Goal: Transaction & Acquisition: Purchase product/service

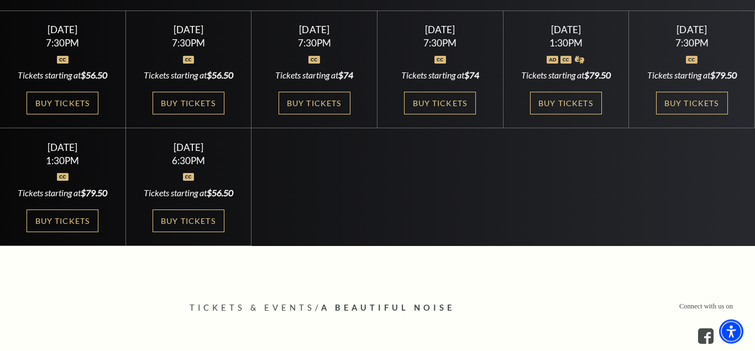
scroll to position [338, 0]
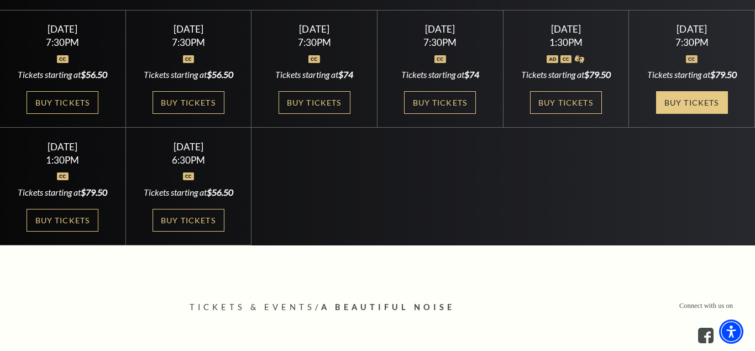
click at [690, 99] on link "Buy Tickets" at bounding box center [692, 102] width 72 height 23
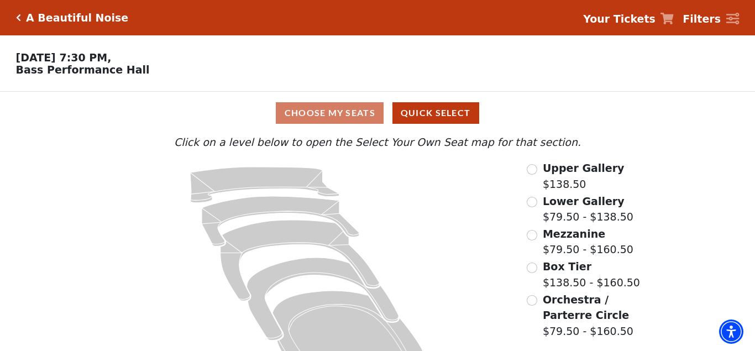
scroll to position [42, 0]
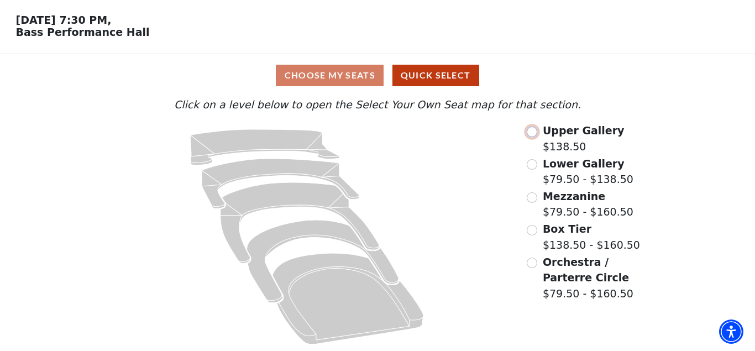
click at [530, 130] on input "Upper Gallery$138.50\a" at bounding box center [531, 132] width 10 height 10
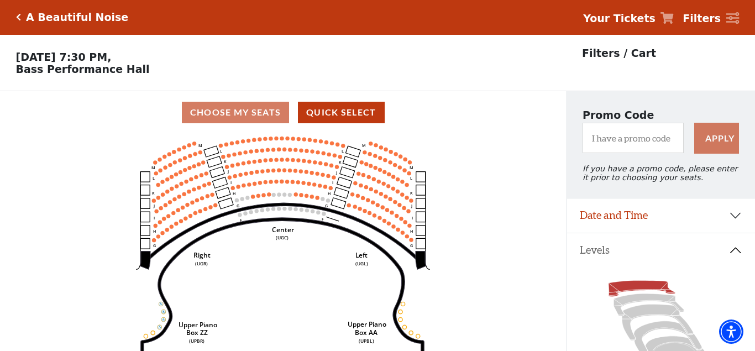
scroll to position [0, 0]
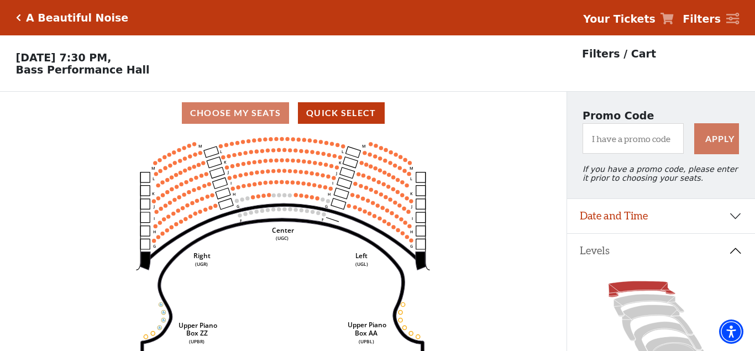
click at [467, 233] on icon "Center (UGC) Right (UGR) Left (UGL) Upper Piano Box ZZ (UPBR) Upper Piano Box A…" at bounding box center [282, 246] width 509 height 224
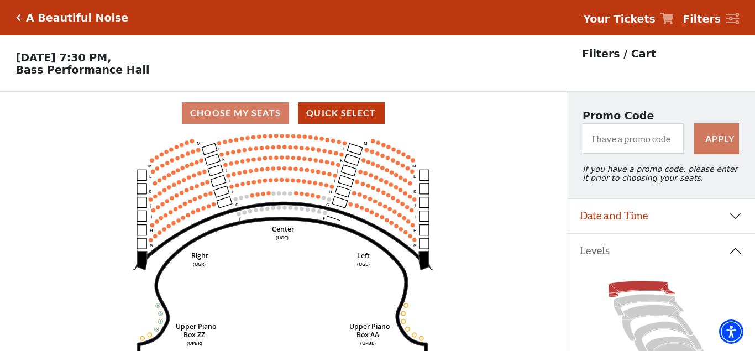
click at [371, 249] on icon "Center (UGC) Right (UGR) Left (UGL) Upper Piano Box ZZ (UPBR) Upper Piano Box A…" at bounding box center [282, 246] width 509 height 224
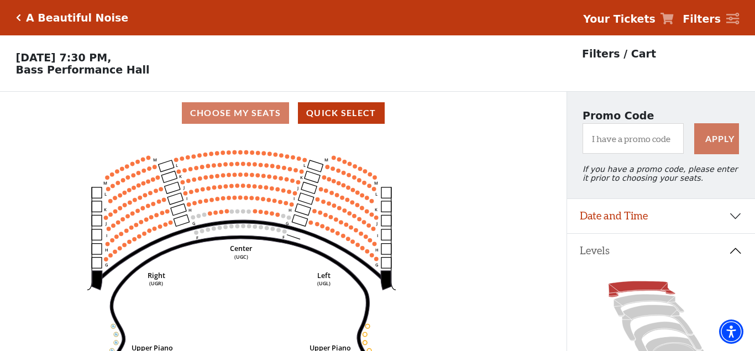
drag, startPoint x: 321, startPoint y: 257, endPoint x: 281, endPoint y: 277, distance: 45.0
click at [281, 277] on icon "Center (UGC) Right (UGR) Left (UGL) Upper Piano Box ZZ (UPBR) Upper Piano Box A…" at bounding box center [282, 246] width 509 height 224
click at [325, 250] on icon "Center (UGC) Right (UGR) Left (UGL) Upper Piano Box ZZ (UPBR) Upper Piano Box A…" at bounding box center [282, 246] width 509 height 224
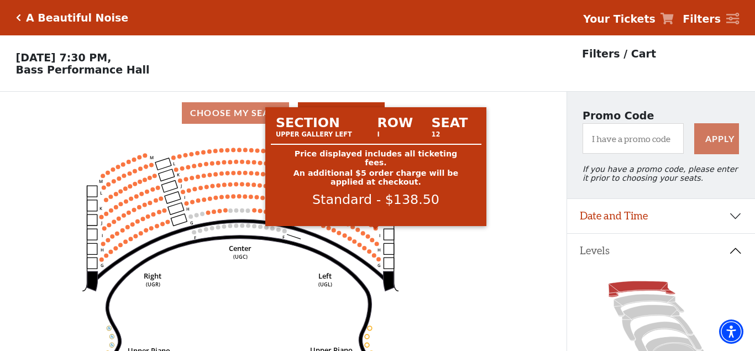
click at [376, 230] on circle at bounding box center [375, 228] width 4 height 4
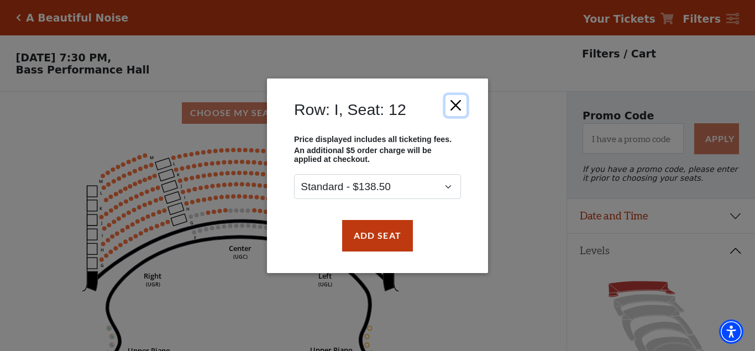
click at [460, 102] on button "Close" at bounding box center [455, 104] width 21 height 21
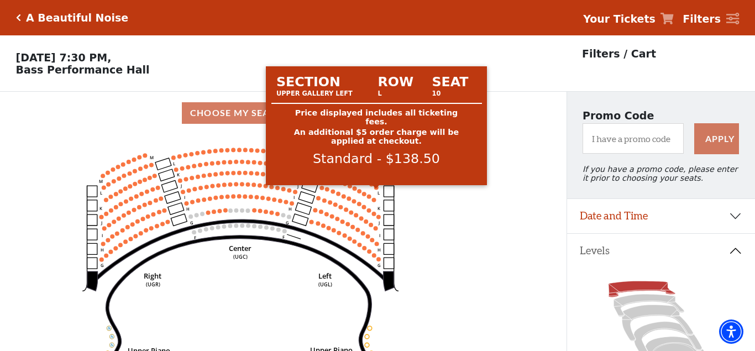
click at [376, 189] on circle at bounding box center [376, 187] width 4 height 4
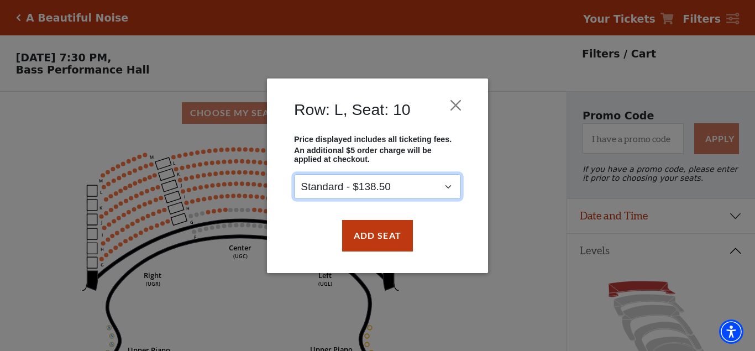
click at [408, 184] on select "Standard - $138.50" at bounding box center [377, 186] width 167 height 25
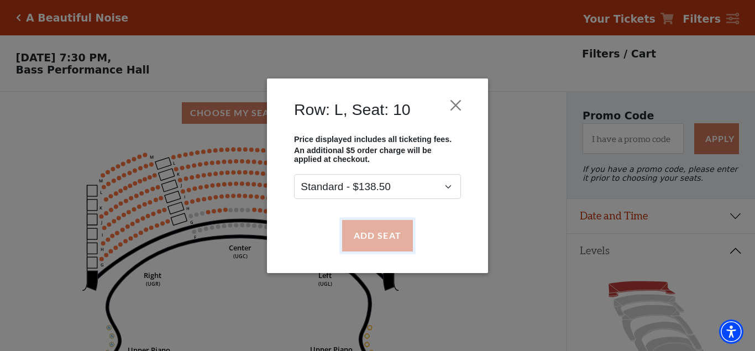
click at [378, 226] on button "Add Seat" at bounding box center [377, 235] width 71 height 31
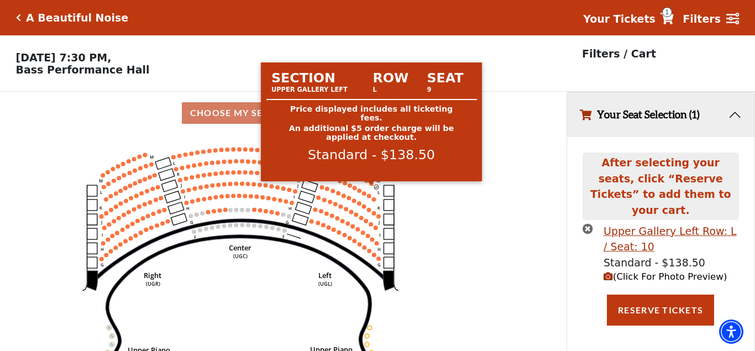
click at [373, 186] on icon "Center (UGC) Right (UGR) Left (UGL) Upper Piano Box ZZ (UPBR) Upper Piano Box A…" at bounding box center [282, 246] width 509 height 224
click at [371, 186] on circle at bounding box center [372, 183] width 4 height 4
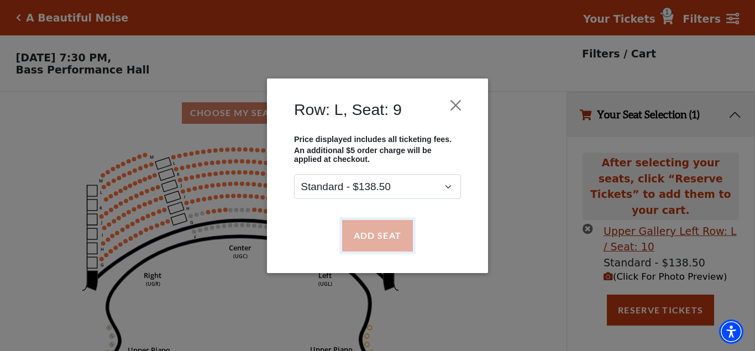
click at [365, 224] on button "Add Seat" at bounding box center [377, 235] width 71 height 31
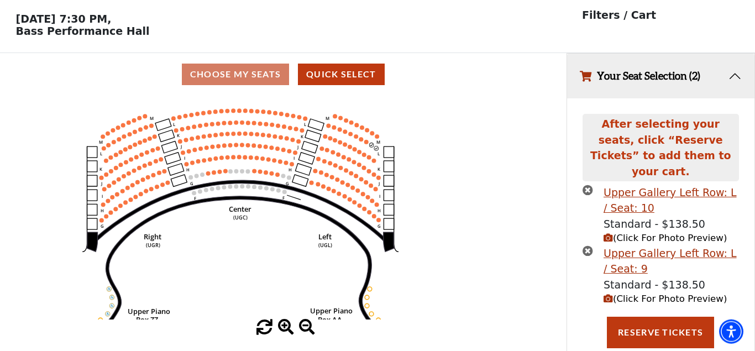
scroll to position [51, 0]
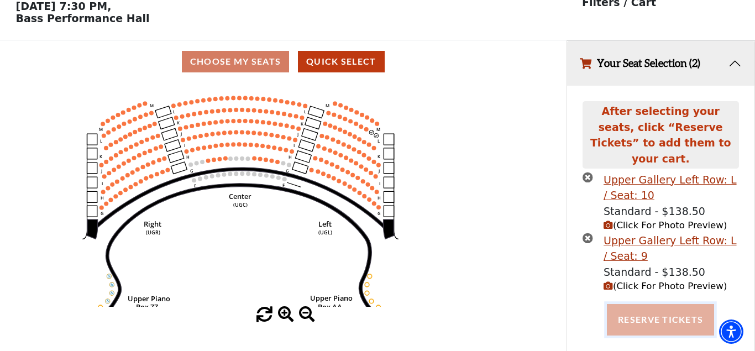
click at [659, 307] on button "Reserve Tickets" at bounding box center [660, 319] width 107 height 31
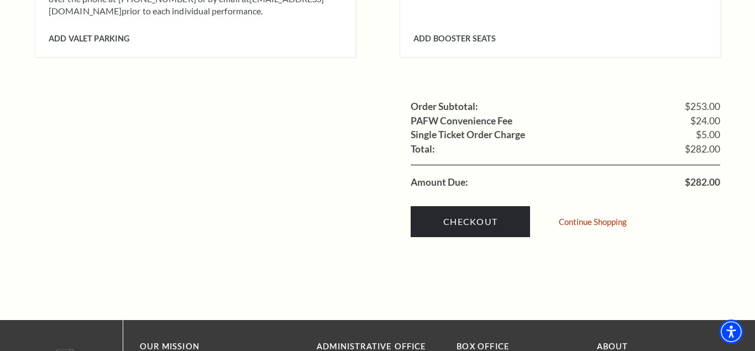
scroll to position [1071, 0]
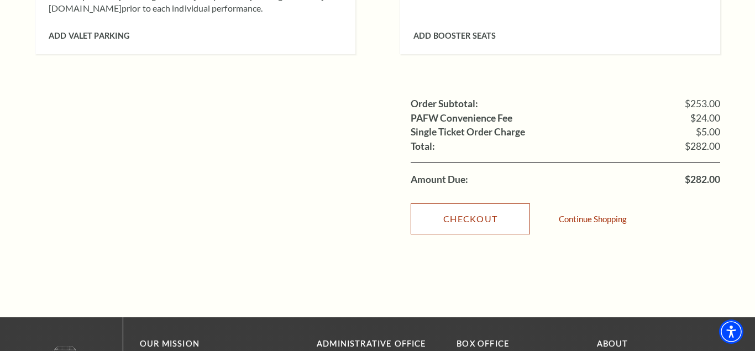
click at [463, 205] on link "Checkout" at bounding box center [469, 218] width 119 height 31
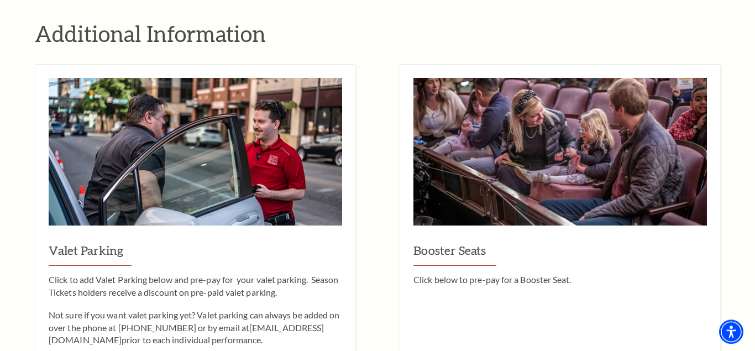
scroll to position [732, 0]
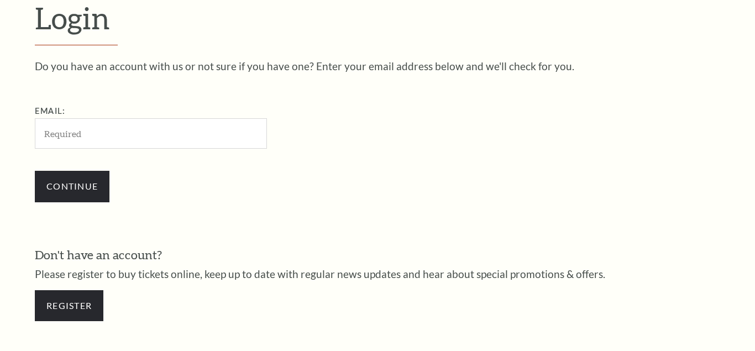
scroll to position [310, 0]
paste input "charleneramirez901@gmail.com"
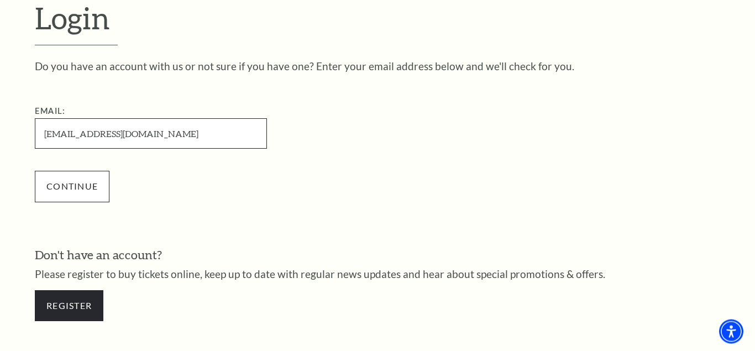
type input "charleneramirez901@gmail.com"
click at [78, 186] on input "Continue" at bounding box center [72, 186] width 75 height 31
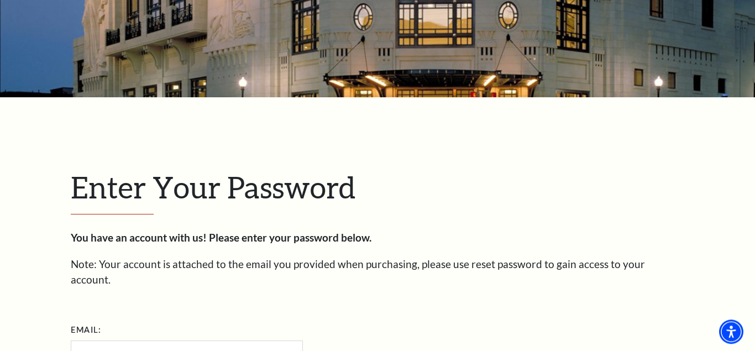
scroll to position [39, 0]
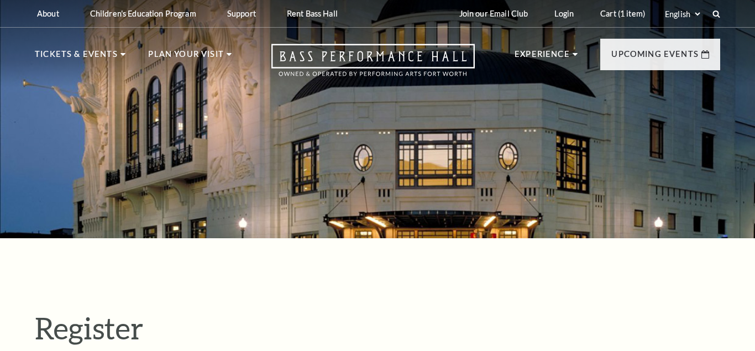
select select "1"
select select "[GEOGRAPHIC_DATA]"
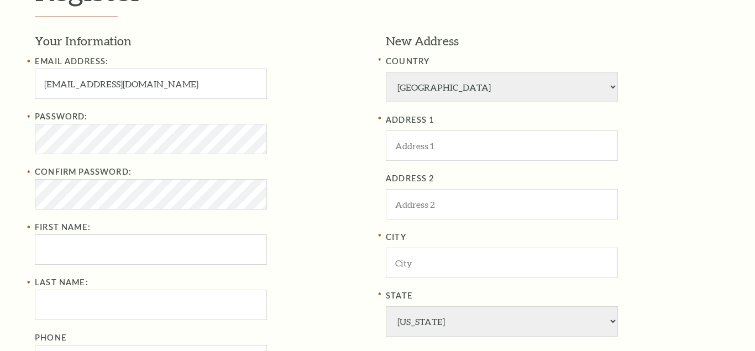
type input "[EMAIL_ADDRESS][DOMAIN_NAME]"
click at [1, 151] on div "Register Your Information Email Address: charleneramirez901@gmail.com Password:…" at bounding box center [377, 237] width 755 height 674
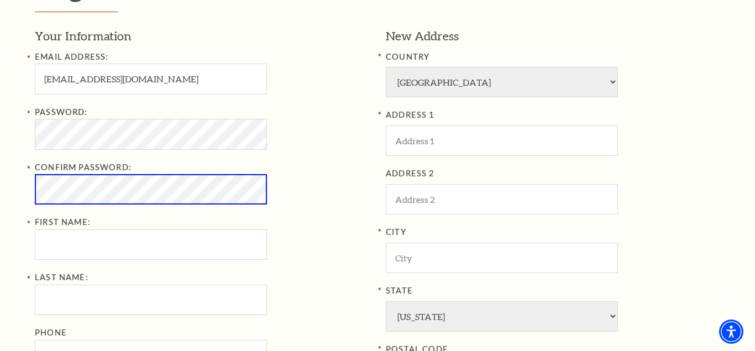
scroll to position [333, 0]
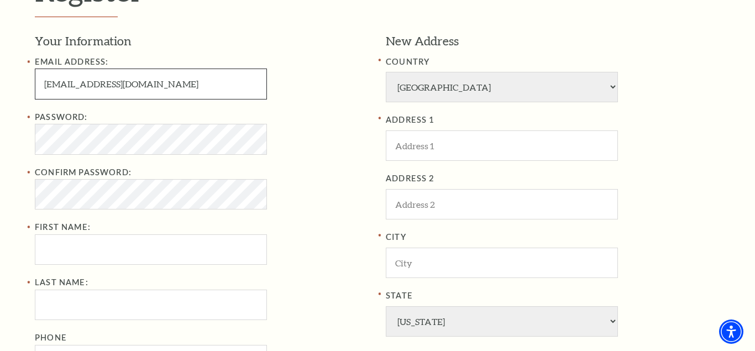
drag, startPoint x: 110, startPoint y: 86, endPoint x: 28, endPoint y: 88, distance: 81.8
click at [35, 88] on input "[EMAIL_ADDRESS][DOMAIN_NAME]" at bounding box center [151, 83] width 232 height 30
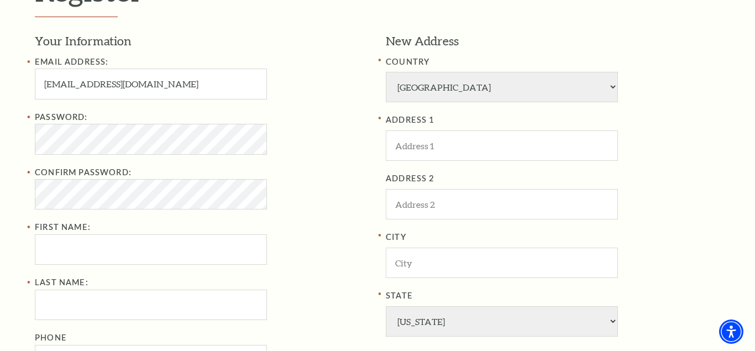
click at [0, 156] on div "Register Your Information Email Address: charleneramirez901@gmail.com Password:…" at bounding box center [377, 238] width 755 height 674
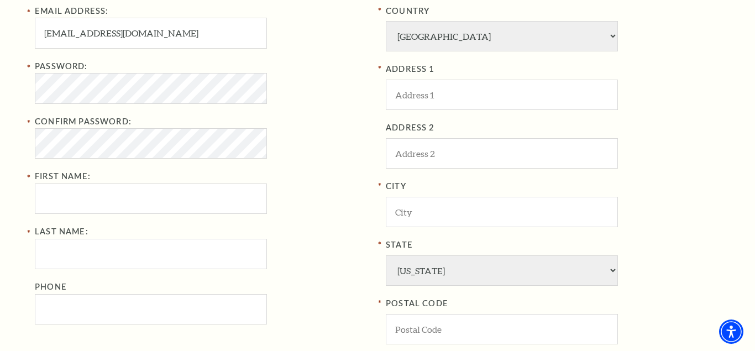
scroll to position [446, 0]
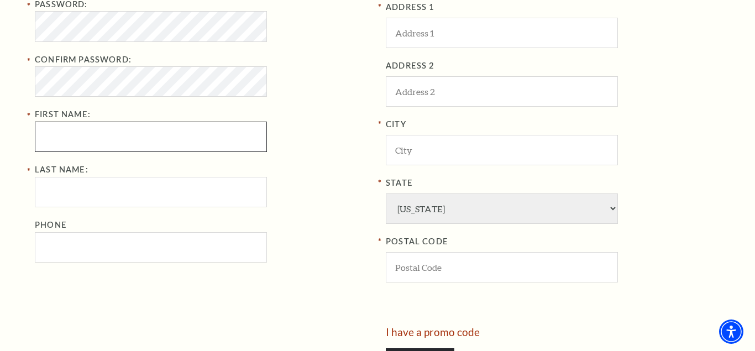
click at [103, 140] on input "First Name:" at bounding box center [151, 137] width 232 height 30
paste input "charleneramirez"
drag, startPoint x: 80, startPoint y: 137, endPoint x: 191, endPoint y: 138, distance: 111.0
click at [191, 138] on input "charleneramirez" at bounding box center [151, 137] width 232 height 30
type input "charlene"
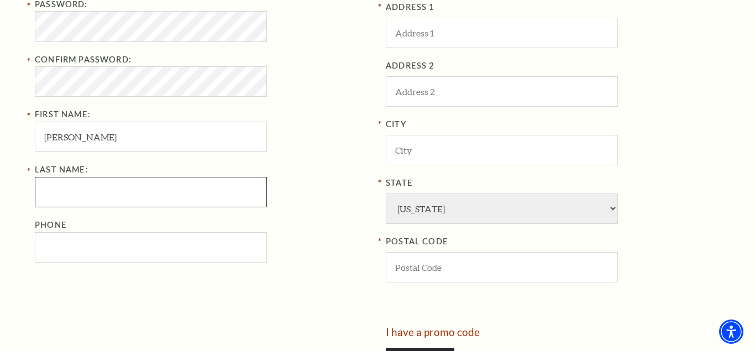
click at [81, 196] on input "Last Name:" at bounding box center [151, 192] width 232 height 30
paste input "ramirez"
type input "ramirez"
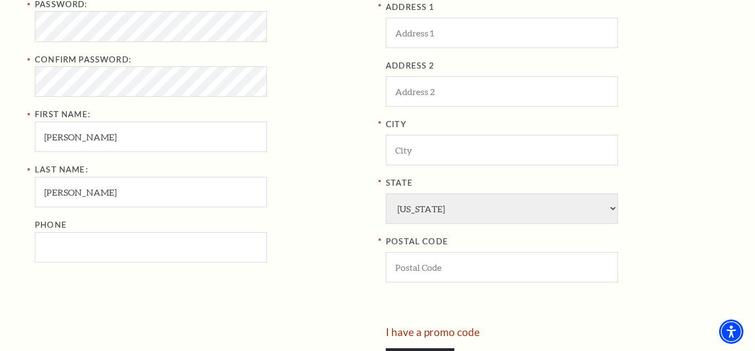
click at [0, 217] on div "Register Your Information Email Address: charleneramirez901@gmail.com Password:…" at bounding box center [377, 125] width 755 height 674
click at [110, 245] on input "Phone" at bounding box center [151, 247] width 232 height 30
paste input "8179946772"
type input "[PHONE_NUMBER]"
click at [142, 292] on div "Your Information Email Address: charleneramirez901@gmail.com Password: Confirm …" at bounding box center [206, 123] width 342 height 407
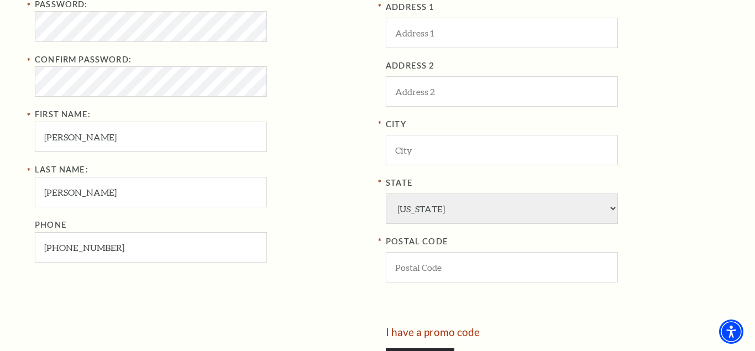
scroll to position [389, 0]
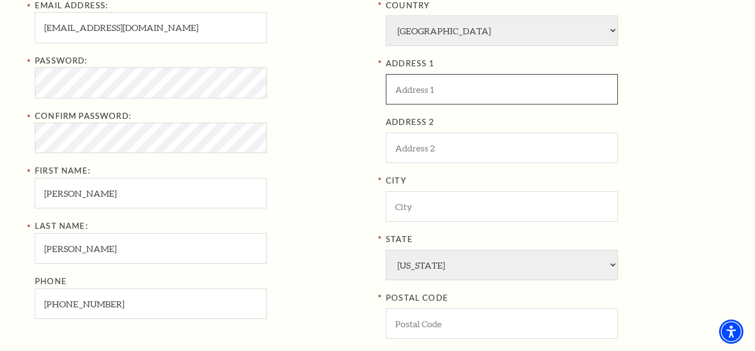
click at [446, 88] on input "ADDRESS 1" at bounding box center [502, 89] width 232 height 30
paste input "4501 Ridgeway Rd, Fort Worth, TX 76126"
click at [541, 89] on input "4501 Ridgeway Rd, Fort Worth, TX 76126" at bounding box center [502, 89] width 232 height 30
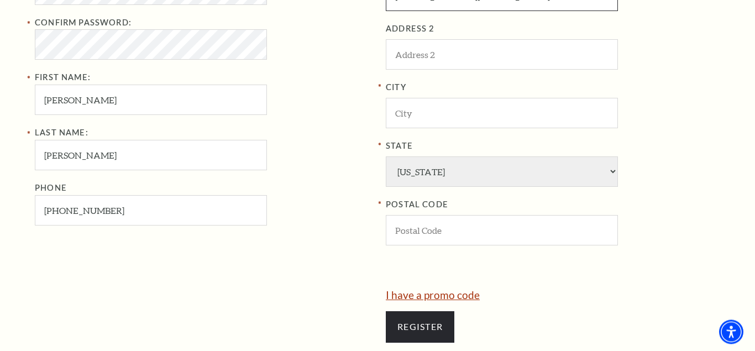
scroll to position [502, 0]
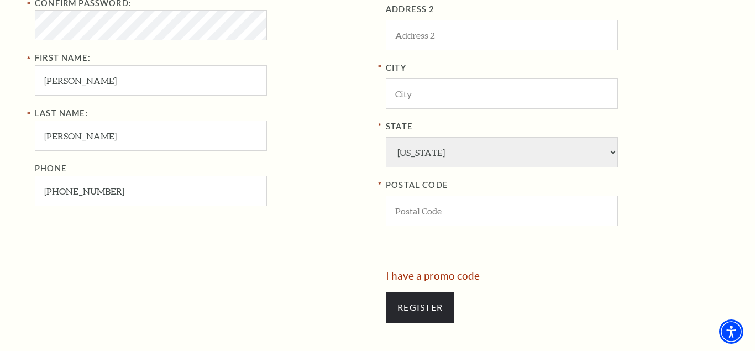
type input "4501 Ridgeway Rd, Fort Worth, TX"
click at [443, 210] on input "POSTAL CODE" at bounding box center [502, 211] width 232 height 30
paste input "76126"
type input "76126"
click at [304, 238] on div "Your Information Email Address: charleneramirez901@gmail.com Password: Confirm …" at bounding box center [206, 67] width 342 height 407
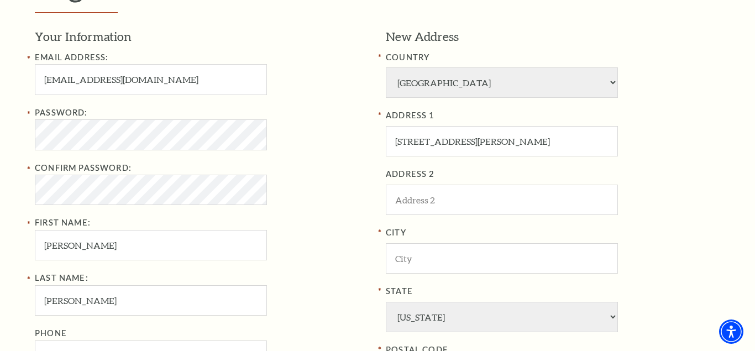
scroll to position [333, 0]
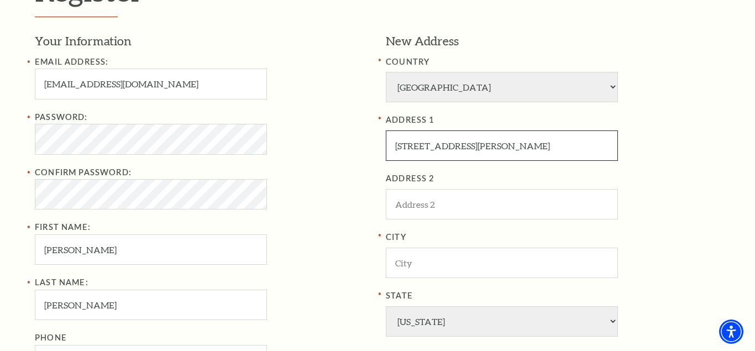
drag, startPoint x: 472, startPoint y: 143, endPoint x: 519, endPoint y: 160, distance: 49.8
click at [519, 160] on input "4501 Ridgeway Rd, Fort Worth, TX" at bounding box center [502, 145] width 232 height 30
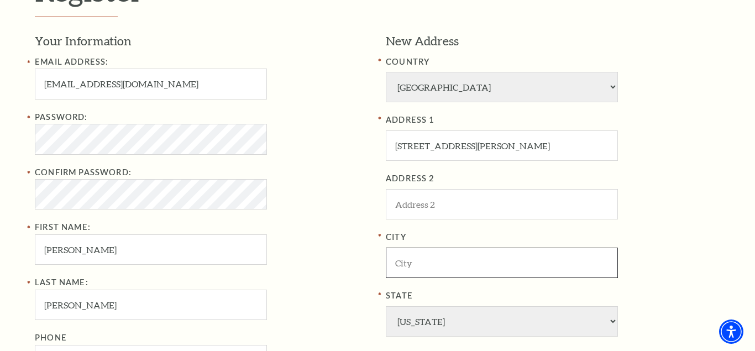
click at [457, 270] on input "City" at bounding box center [502, 262] width 232 height 30
paste input "Fort Worth"
type input "Fort Worth"
click at [309, 255] on div "Password: Confirm Password: First Name: charlene" at bounding box center [202, 187] width 334 height 155
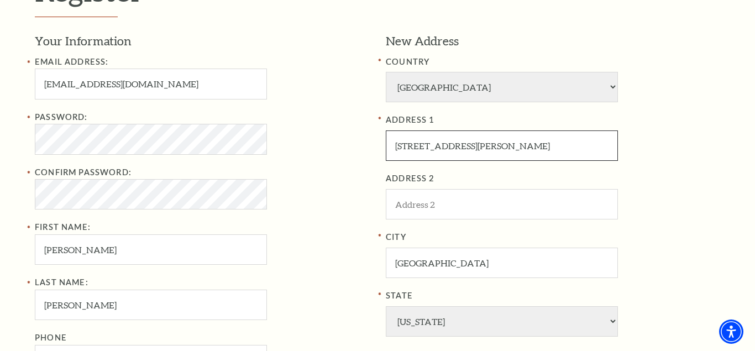
drag, startPoint x: 475, startPoint y: 144, endPoint x: 572, endPoint y: 144, distance: 97.2
click at [572, 144] on input "4501 Ridgeway Rd, Fort Worth, TX" at bounding box center [502, 145] width 232 height 30
type input "4501 Ridgeway Rd,"
click at [295, 188] on div "Confirm Password:" at bounding box center [202, 188] width 334 height 44
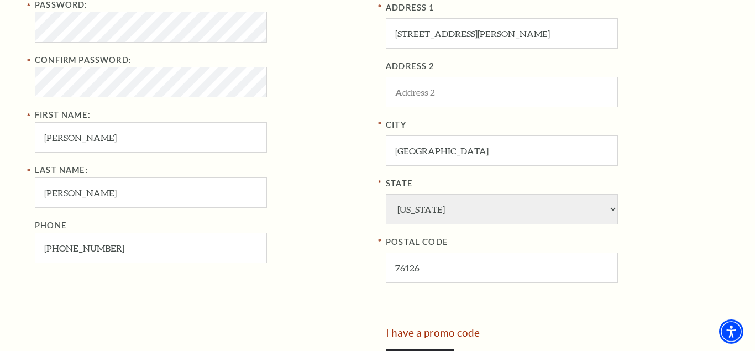
scroll to position [558, 0]
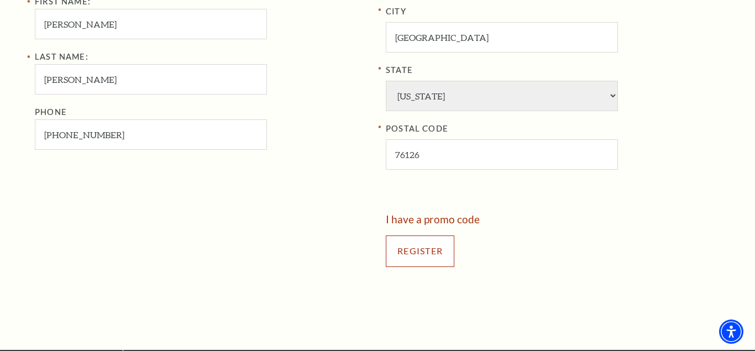
click at [420, 251] on input "Register" at bounding box center [420, 250] width 68 height 31
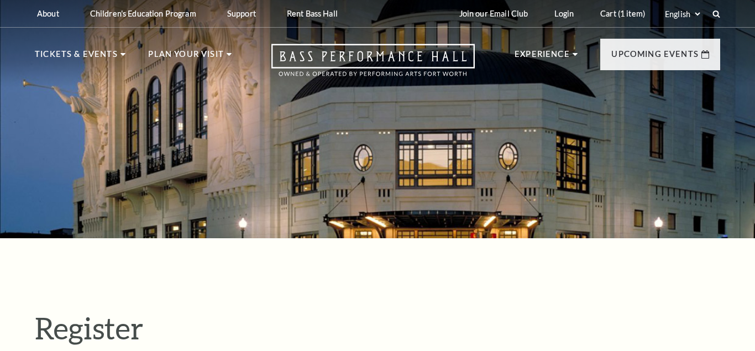
select select "1"
select select "TX"
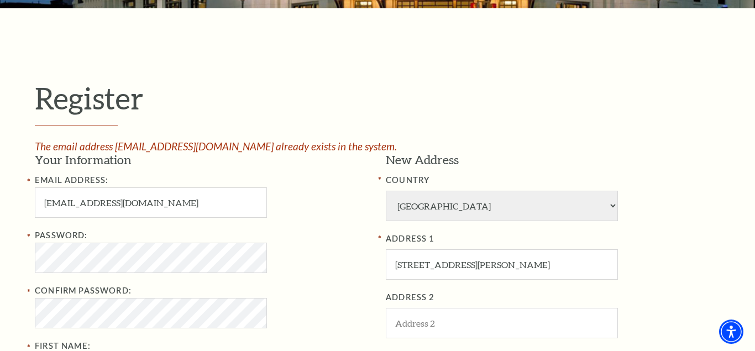
scroll to position [282, 0]
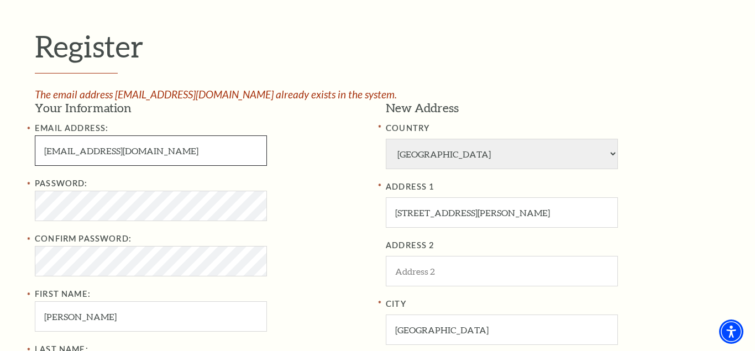
click at [136, 146] on input "charleneramirez901@gmail.com" at bounding box center [151, 150] width 232 height 30
paste input "ashleynelson3345"
drag, startPoint x: 96, startPoint y: 151, endPoint x: 21, endPoint y: 150, distance: 74.6
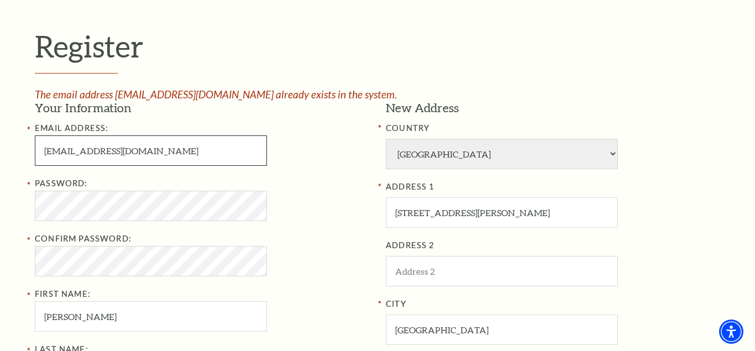
click at [35, 150] on input "[EMAIL_ADDRESS][DOMAIN_NAME]" at bounding box center [151, 150] width 232 height 30
type input "[EMAIL_ADDRESS][DOMAIN_NAME]"
click at [2, 189] on div "Register The email address charleneramirez901@gmail.com already exists in the s…" at bounding box center [377, 298] width 755 height 685
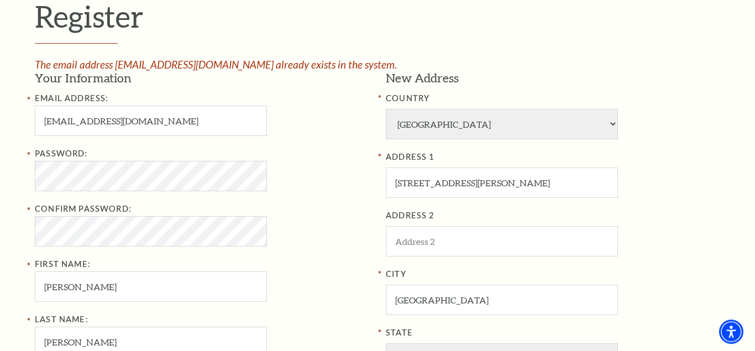
scroll to position [338, 0]
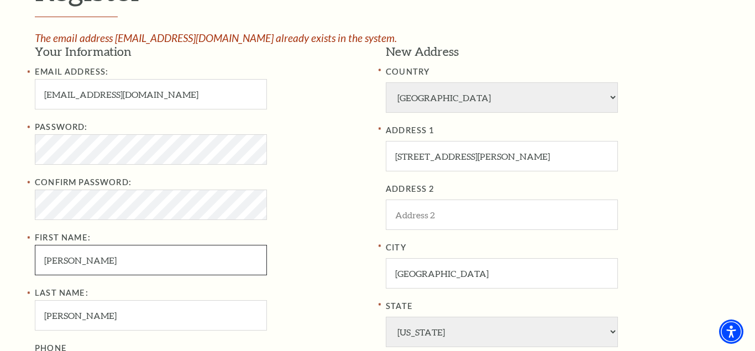
click at [85, 260] on input "charlene" at bounding box center [151, 260] width 232 height 30
paste input "ashleynelson"
drag, startPoint x: 70, startPoint y: 259, endPoint x: 196, endPoint y: 260, distance: 126.0
click at [196, 260] on input "ashleynelson" at bounding box center [151, 260] width 232 height 30
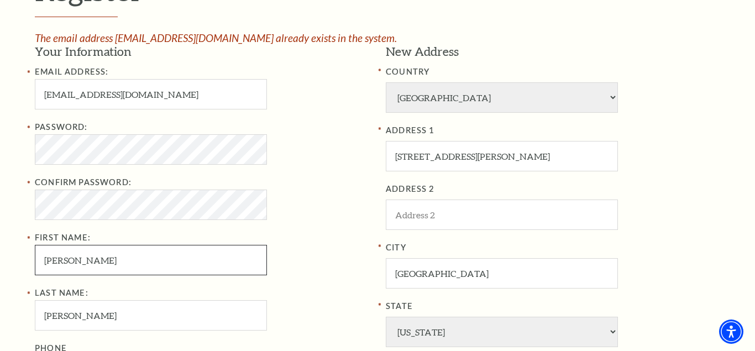
type input "[PERSON_NAME]"
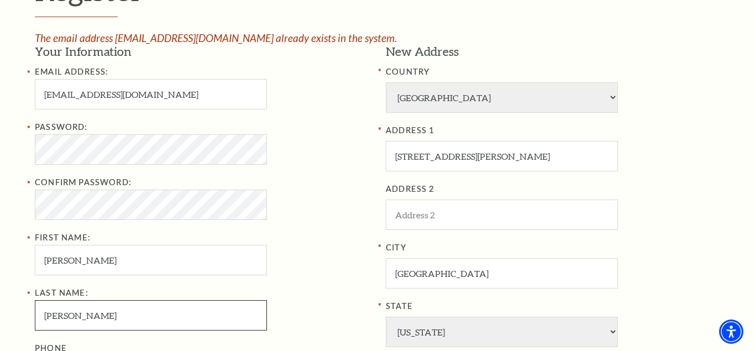
click at [131, 309] on input "ramirez" at bounding box center [151, 315] width 232 height 30
paste input "nelson"
type input "nelson"
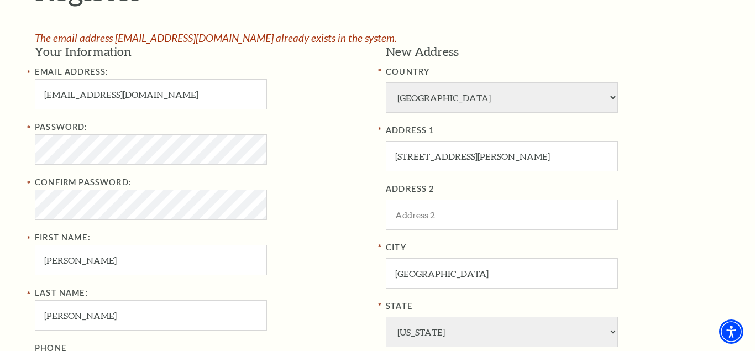
click at [0, 231] on div "Register The email address charleneramirez901@gmail.com already exists in the s…" at bounding box center [377, 242] width 755 height 685
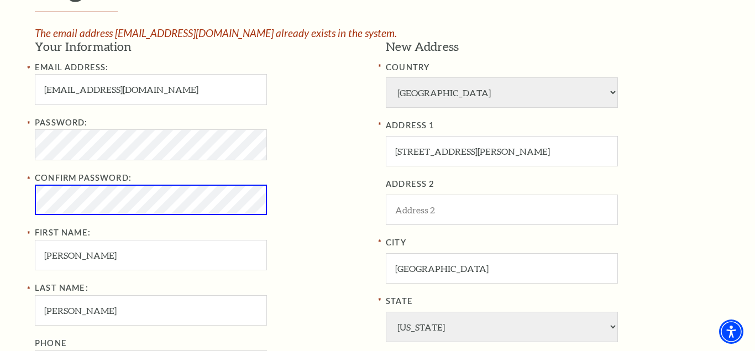
scroll to position [333, 0]
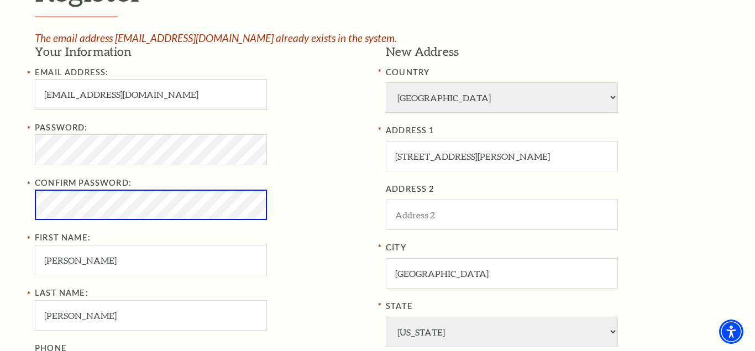
click at [14, 193] on div "Register The email address charleneramirez901@gmail.com already exists in the s…" at bounding box center [377, 243] width 755 height 685
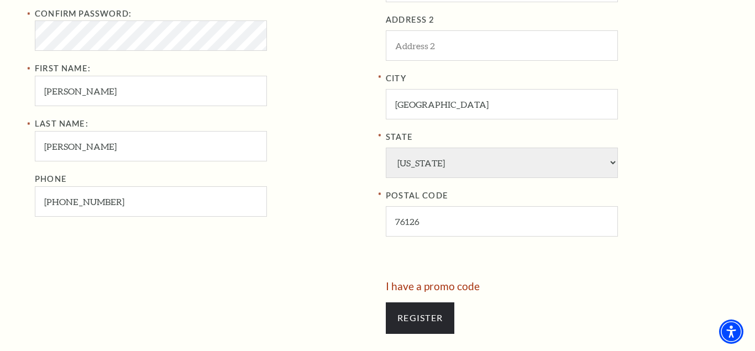
scroll to position [615, 0]
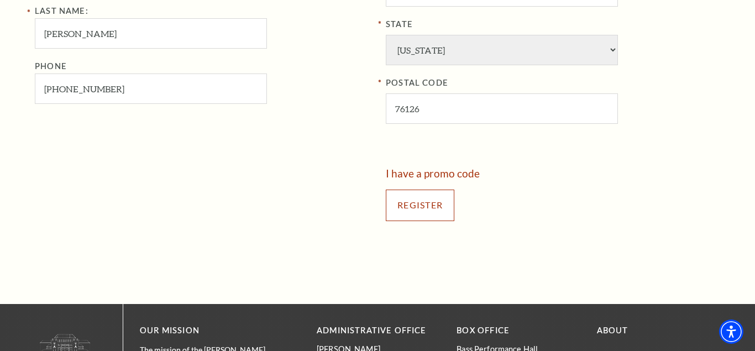
click at [425, 213] on input "Register" at bounding box center [420, 204] width 68 height 31
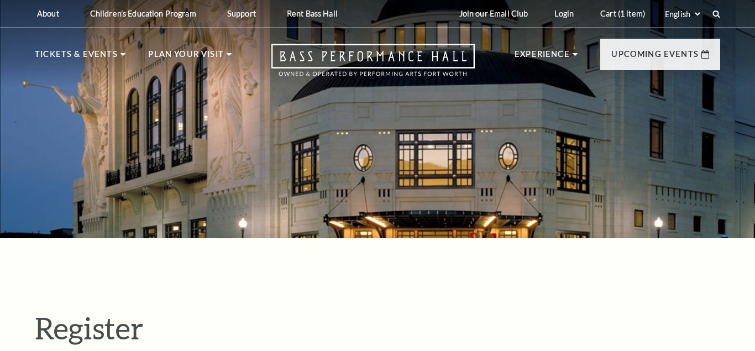
select select "1"
select select "[GEOGRAPHIC_DATA]"
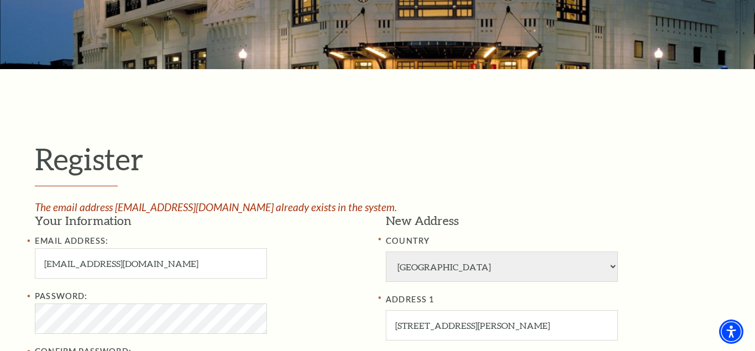
scroll to position [282, 0]
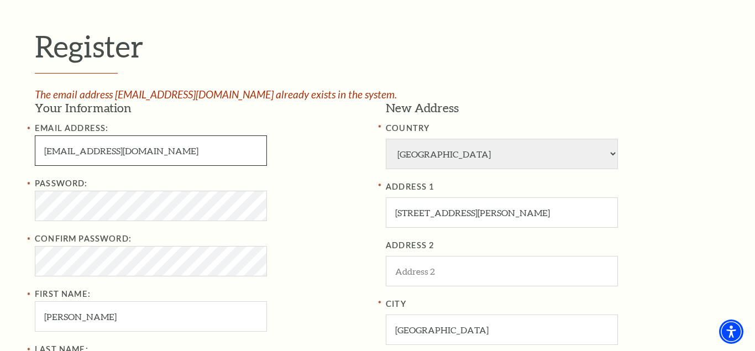
click at [180, 146] on input "[EMAIL_ADDRESS][DOMAIN_NAME]" at bounding box center [151, 150] width 232 height 30
paste input "dasomchung91"
type input "[EMAIL_ADDRESS][DOMAIN_NAME]"
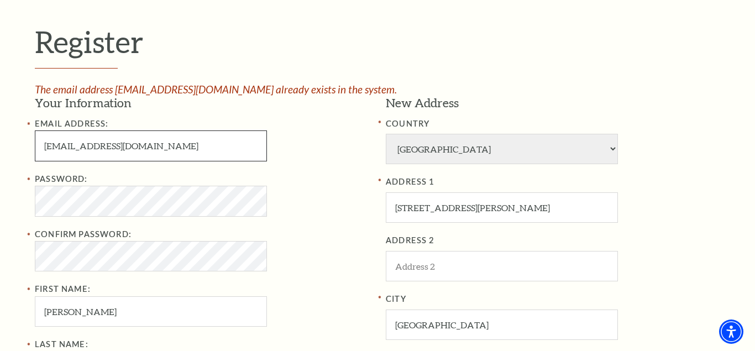
drag, startPoint x: 94, startPoint y: 151, endPoint x: 23, endPoint y: 150, distance: 71.8
click at [35, 150] on input "[EMAIL_ADDRESS][DOMAIN_NAME]" at bounding box center [151, 145] width 232 height 30
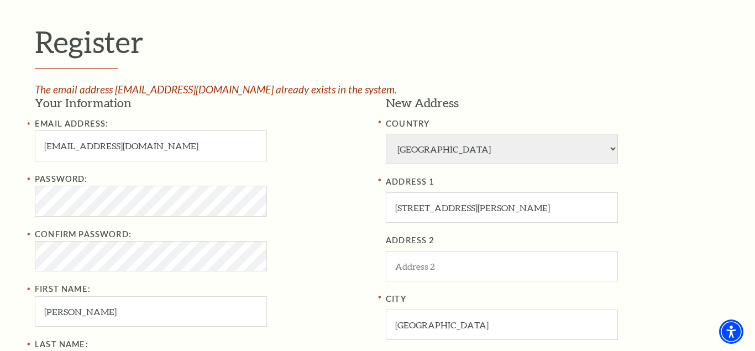
click at [30, 166] on div "Register The email address [EMAIL_ADDRESS][DOMAIN_NAME] already exists in the s…" at bounding box center [377, 294] width 707 height 685
click at [1, 166] on div "Register The email address [EMAIL_ADDRESS][DOMAIN_NAME] already exists in the s…" at bounding box center [377, 294] width 755 height 685
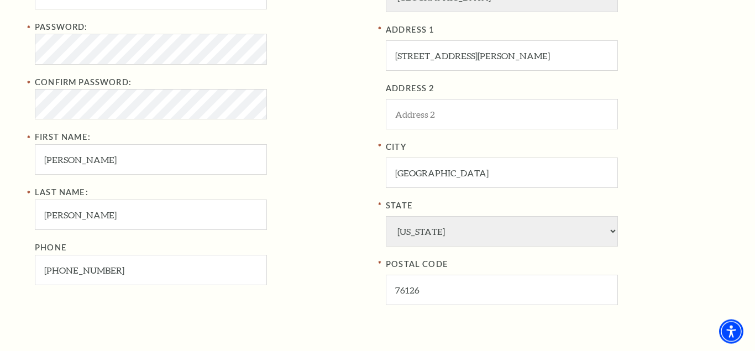
scroll to position [451, 0]
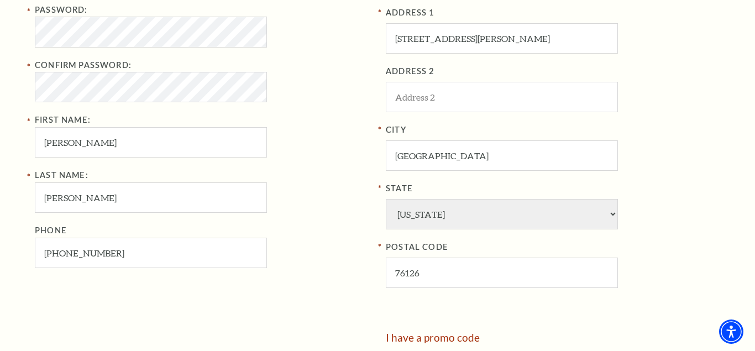
click at [1, 170] on div "Register The email address [EMAIL_ADDRESS][DOMAIN_NAME] already exists in the s…" at bounding box center [377, 125] width 755 height 685
click at [121, 145] on input "ashley" at bounding box center [151, 142] width 232 height 30
paste input "dasomchung"
drag, startPoint x: 71, startPoint y: 142, endPoint x: 178, endPoint y: 136, distance: 106.8
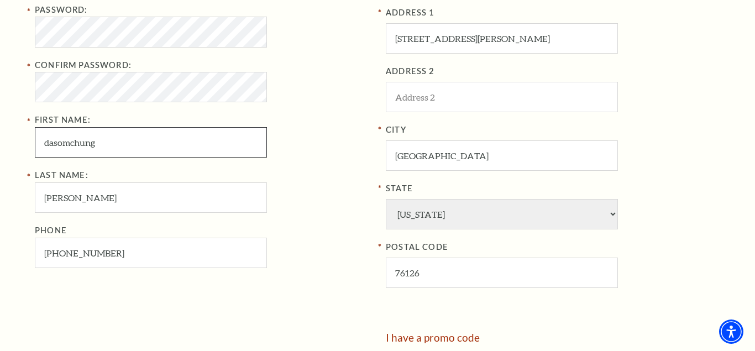
click at [178, 136] on input "dasomchung" at bounding box center [151, 142] width 232 height 30
type input "dasom"
click at [93, 199] on input "nelson" at bounding box center [151, 197] width 232 height 30
paste input "chung"
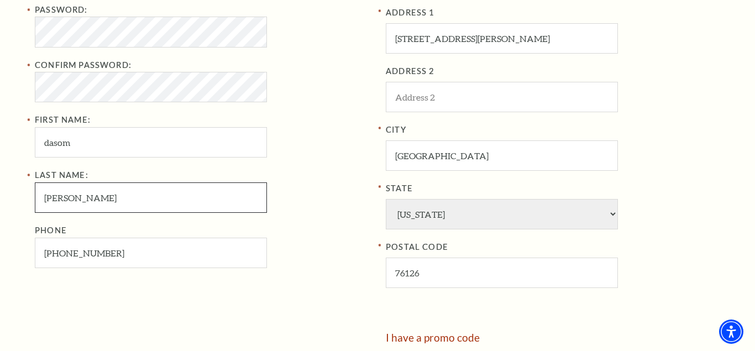
type input "chung"
click at [6, 199] on div "Register The email address ashleynelson3345@gmail.com already exists in the sys…" at bounding box center [377, 125] width 755 height 685
click at [2, 219] on div "Register The email address ashleynelson3345@gmail.com already exists in the sys…" at bounding box center [377, 125] width 755 height 685
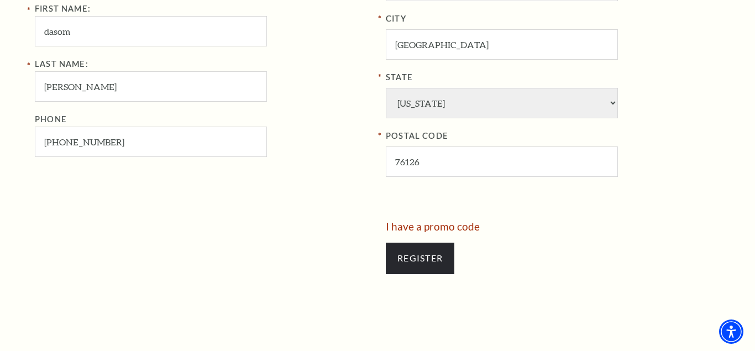
scroll to position [563, 0]
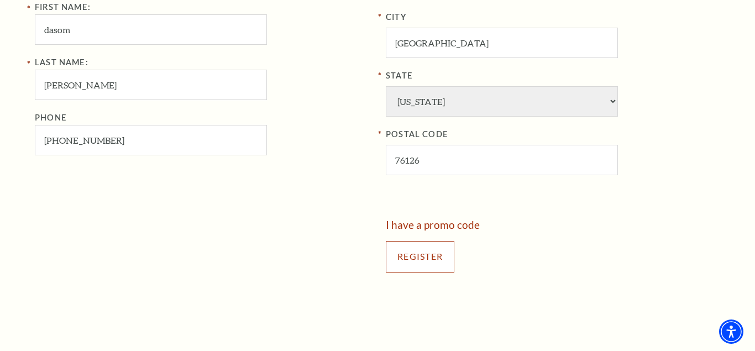
click at [398, 245] on input "Register" at bounding box center [420, 256] width 68 height 31
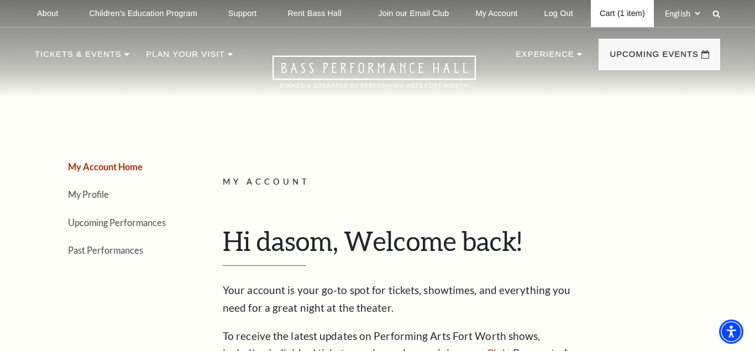
click at [629, 15] on link "Cart (1 item)" at bounding box center [622, 13] width 63 height 27
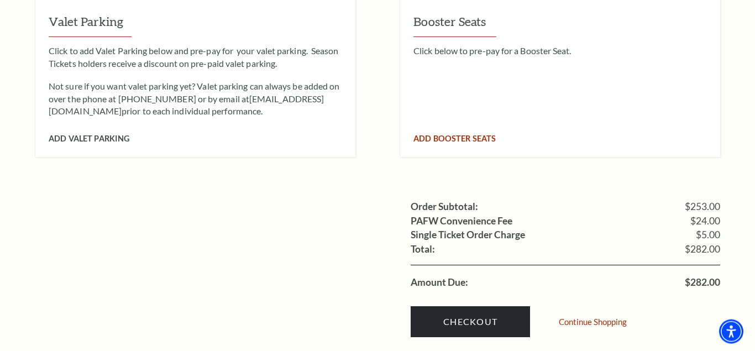
scroll to position [1071, 0]
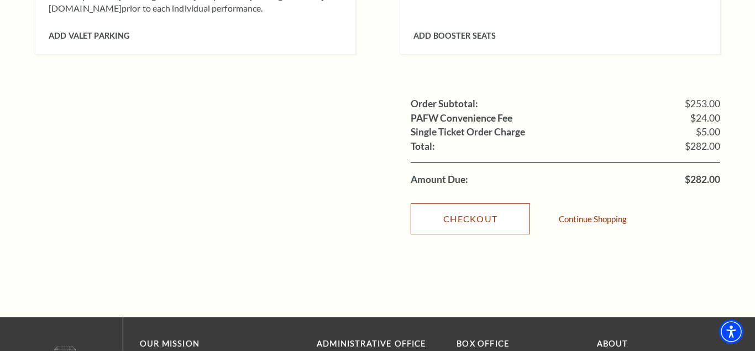
click at [463, 205] on link "Checkout" at bounding box center [469, 218] width 119 height 31
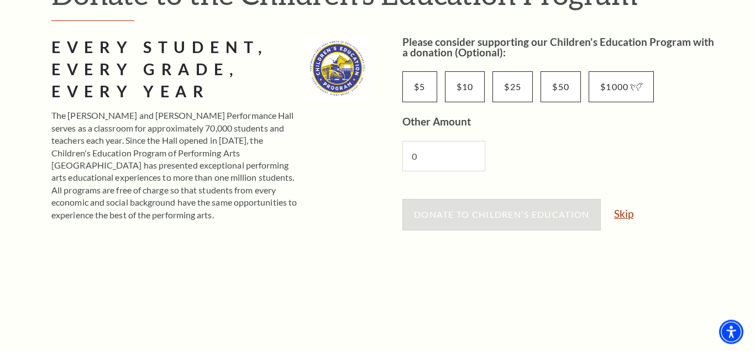
scroll to position [169, 0]
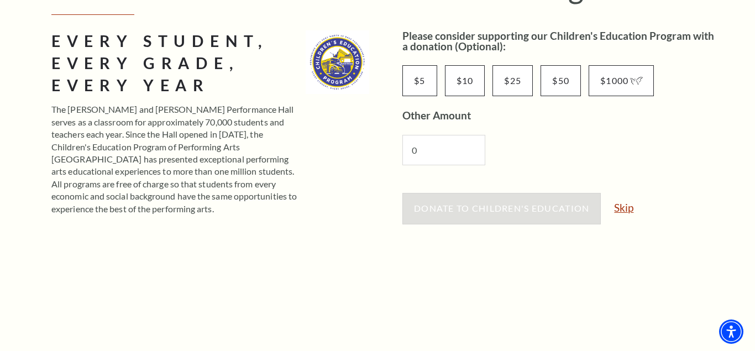
click at [623, 208] on link "Skip" at bounding box center [623, 207] width 19 height 10
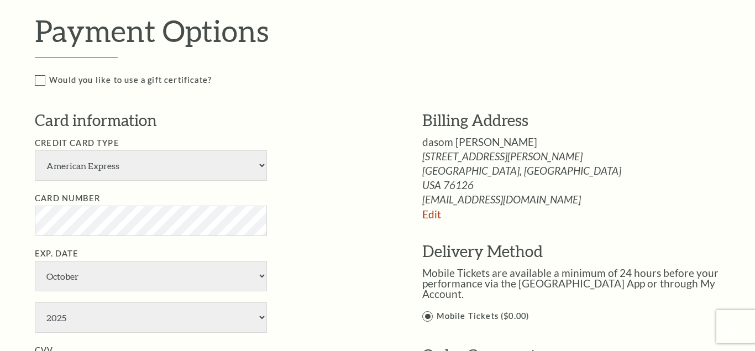
scroll to position [620, 0]
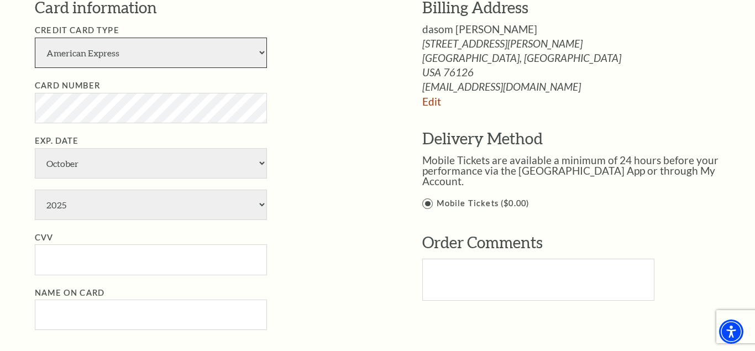
click at [173, 54] on select "American Express Visa Master Card Discover" at bounding box center [151, 53] width 232 height 30
select select "24"
click option "Visa" at bounding box center [0, 0] width 0 height 0
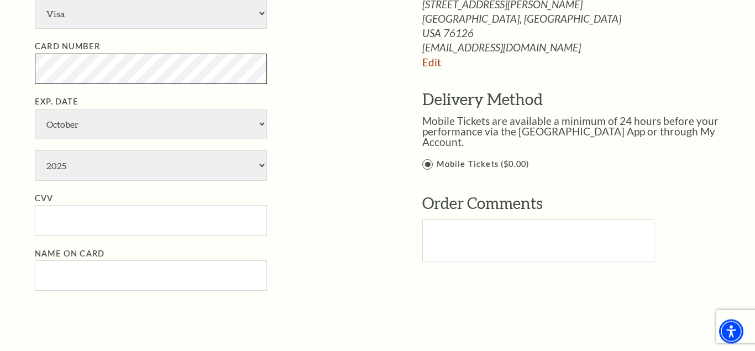
scroll to position [676, 0]
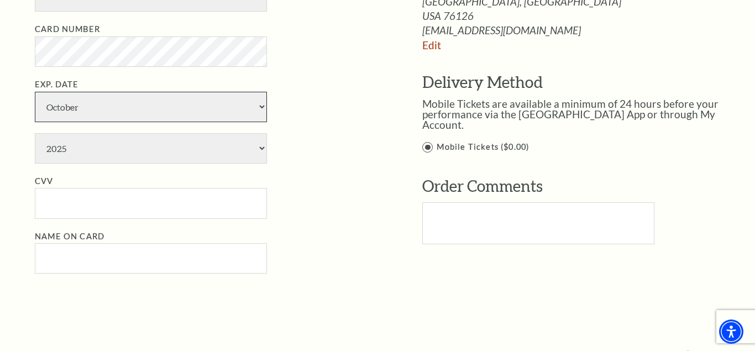
select select "2"
click option "February" at bounding box center [0, 0] width 0 height 0
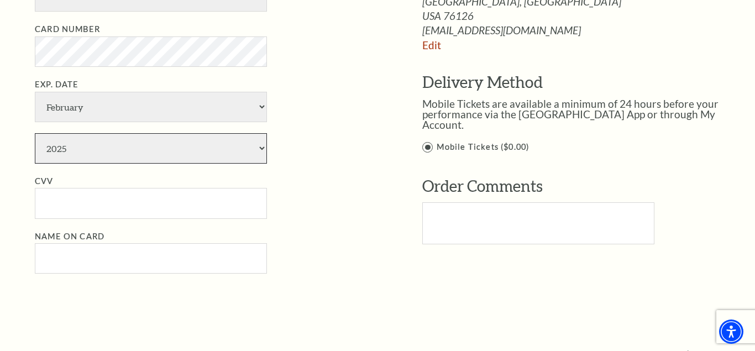
select select "2029"
click option "2029" at bounding box center [0, 0] width 0 height 0
click at [101, 203] on input "CVV" at bounding box center [151, 203] width 232 height 30
paste input "429"
type input "429"
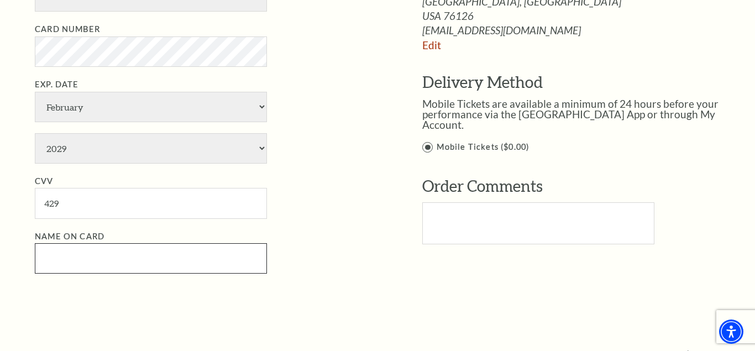
click at [180, 264] on input "Name on Card" at bounding box center [151, 258] width 232 height 30
paste input "dasomchung"
click at [70, 256] on input "dasomchung" at bounding box center [151, 258] width 232 height 30
type input "dasom chung"
click at [304, 277] on div "Card information Credit Card Type American Express Visa Master Card Discover Ca…" at bounding box center [212, 112] width 354 height 345
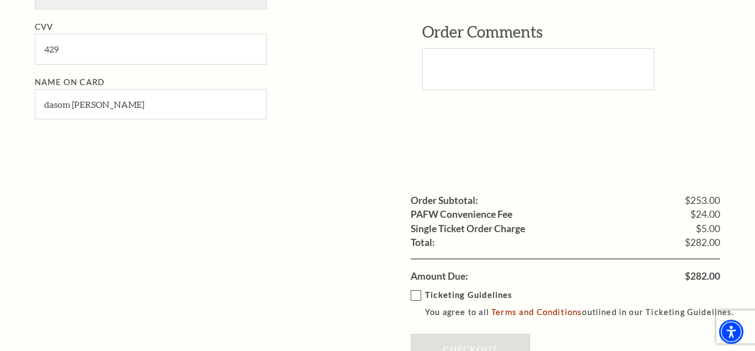
scroll to position [902, 0]
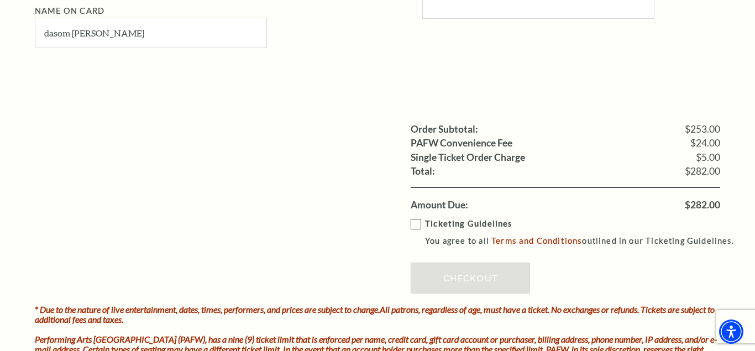
click at [412, 222] on label "Ticketing Guidelines You agree to all Terms and Conditions outlined in our Tick…" at bounding box center [576, 232] width 333 height 30
click at [0, 0] on input "Ticketing Guidelines You agree to all Terms and Conditions outlined in our Tick…" at bounding box center [0, 0] width 0 height 0
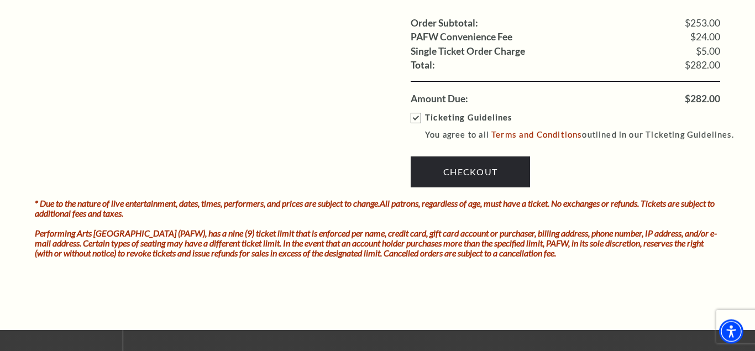
scroll to position [1014, 0]
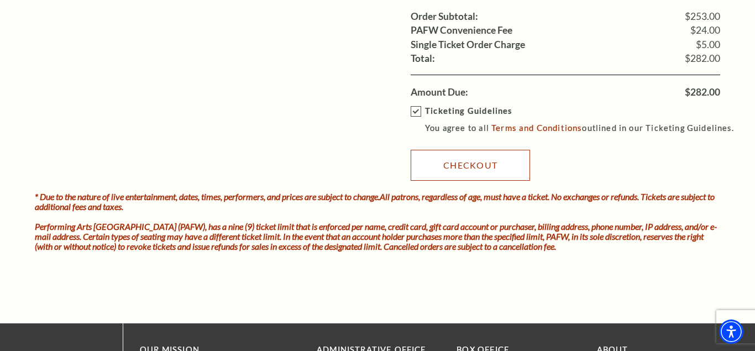
click at [464, 165] on link "Checkout" at bounding box center [469, 165] width 119 height 31
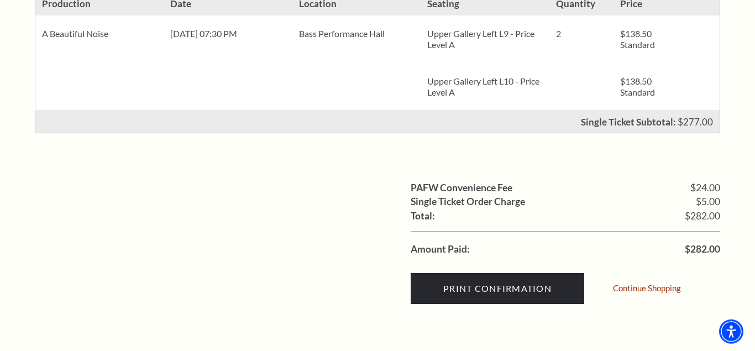
scroll to position [338, 0]
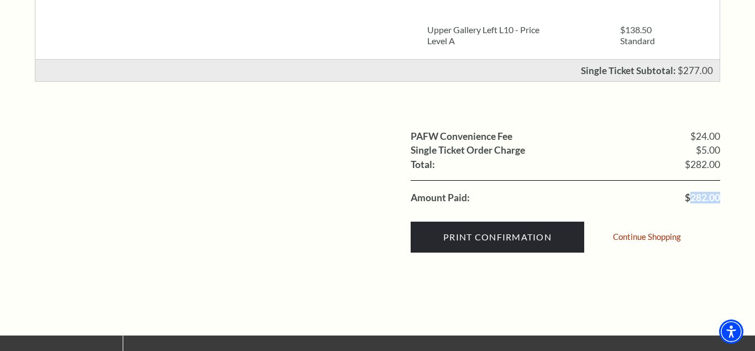
drag, startPoint x: 691, startPoint y: 197, endPoint x: 723, endPoint y: 188, distance: 32.6
click at [723, 188] on div "Order Confirmation Single Ticket Production 2 $138.50 Standard $138.50 Standard" at bounding box center [377, 40] width 707 height 590
copy span "282.00"
